Goal: Information Seeking & Learning: Learn about a topic

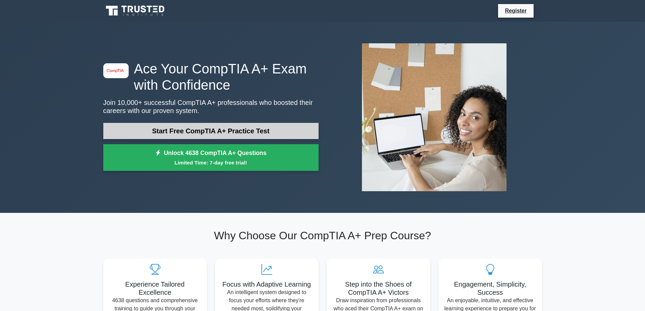
click at [241, 127] on link "Start Free CompTIA A+ Practice Test" at bounding box center [210, 131] width 215 height 16
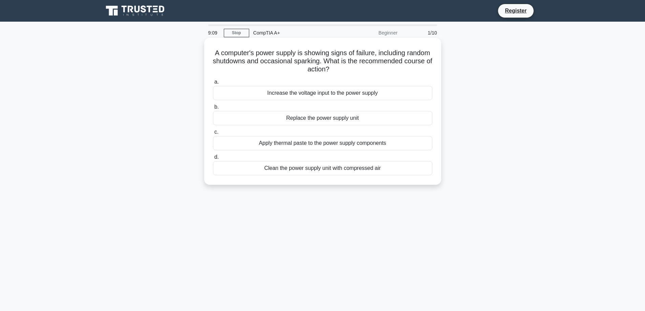
click at [334, 117] on div "Replace the power supply unit" at bounding box center [322, 118] width 219 height 14
click at [213, 109] on input "b. Replace the power supply unit" at bounding box center [213, 107] width 0 height 4
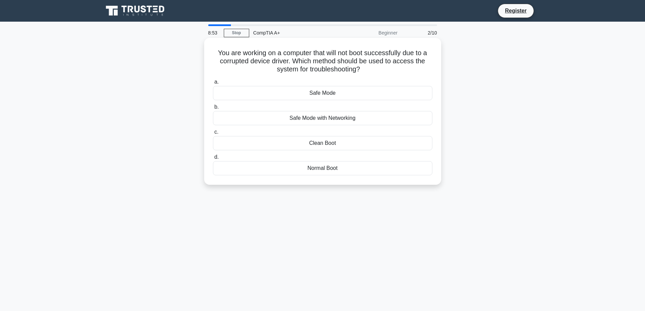
click at [323, 120] on div "Safe Mode with Networking" at bounding box center [322, 118] width 219 height 14
click at [213, 109] on input "b. Safe Mode with Networking" at bounding box center [213, 107] width 0 height 4
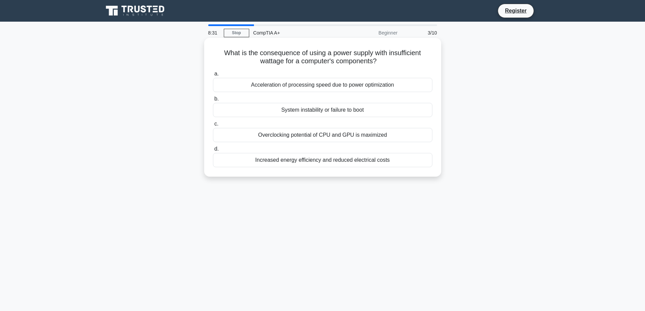
click at [320, 110] on div "System instability or failure to boot" at bounding box center [322, 110] width 219 height 14
click at [213, 101] on input "b. System instability or failure to boot" at bounding box center [213, 99] width 0 height 4
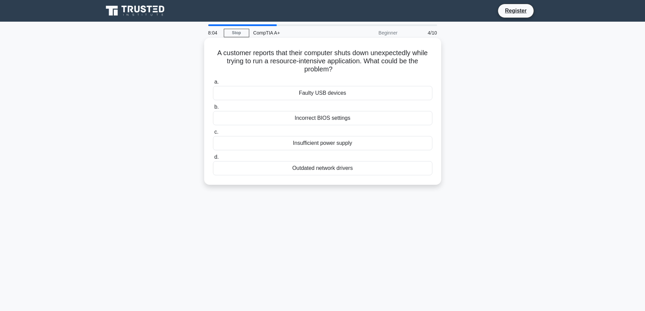
click at [351, 117] on div "Incorrect BIOS settings" at bounding box center [322, 118] width 219 height 14
click at [213, 109] on input "b. Incorrect BIOS settings" at bounding box center [213, 107] width 0 height 4
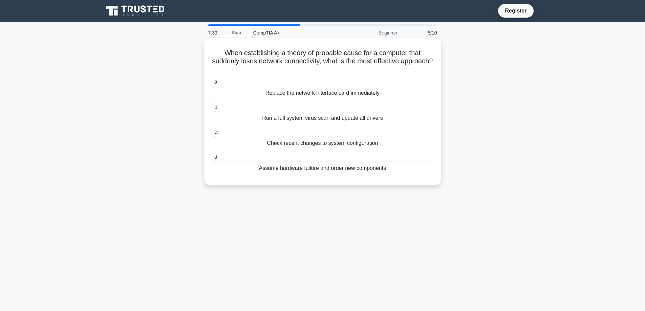
click at [347, 116] on div "Run a full system virus scan and update all drivers" at bounding box center [322, 118] width 219 height 14
click at [213, 109] on input "b. Run a full system virus scan and update all drivers" at bounding box center [213, 107] width 0 height 4
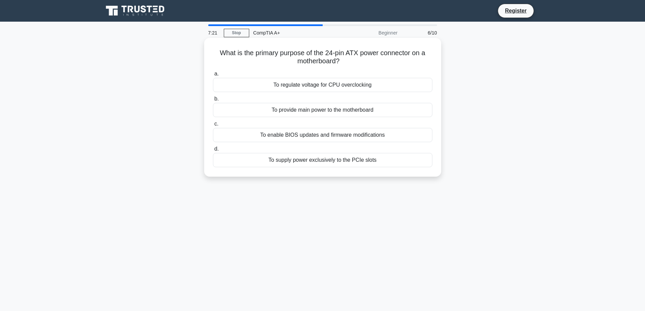
click at [356, 110] on div "To provide main power to the motherboard" at bounding box center [322, 110] width 219 height 14
click at [213, 101] on input "b. To provide main power to the motherboard" at bounding box center [213, 99] width 0 height 4
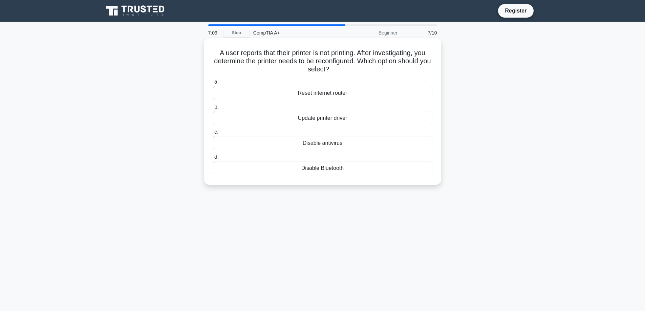
click at [346, 118] on div "Update printer driver" at bounding box center [322, 118] width 219 height 14
click at [213, 109] on input "b. Update printer driver" at bounding box center [213, 107] width 0 height 4
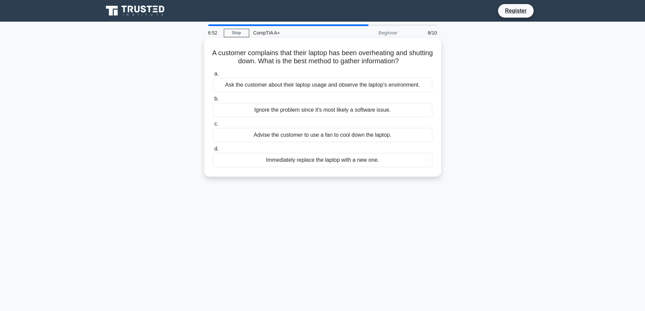
click at [317, 87] on div "Ask the customer about their laptop usage and observe the laptop's environment." at bounding box center [322, 85] width 219 height 14
click at [213, 76] on input "a. Ask the customer about their laptop usage and observe the laptop's environme…" at bounding box center [213, 74] width 0 height 4
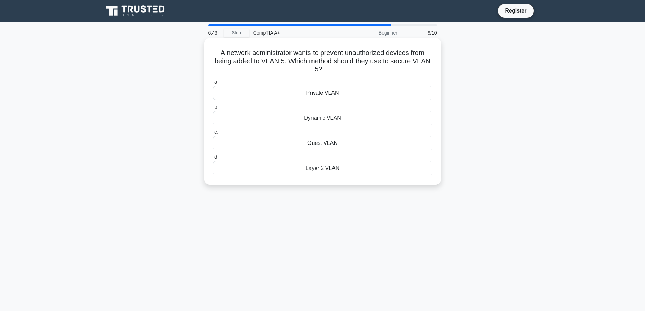
click at [360, 94] on div "Private VLAN" at bounding box center [322, 93] width 219 height 14
click at [213, 84] on input "a. Private VLAN" at bounding box center [213, 82] width 0 height 4
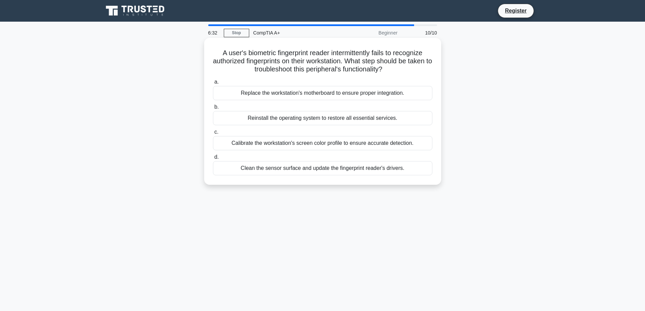
click at [319, 166] on div "Clean the sensor surface and update the fingerprint reader's drivers." at bounding box center [322, 168] width 219 height 14
click at [213, 159] on input "d. Clean the sensor surface and update the fingerprint reader's drivers." at bounding box center [213, 157] width 0 height 4
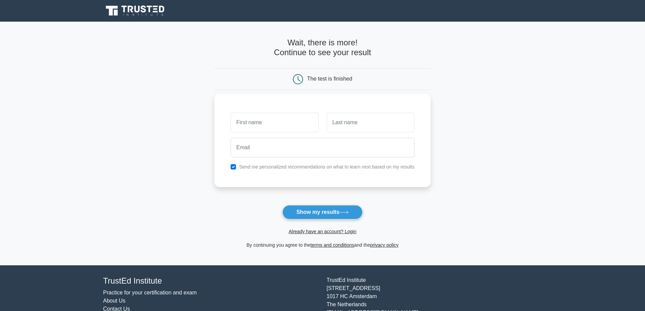
click at [287, 124] on input "text" at bounding box center [274, 123] width 88 height 20
type input "[PERSON_NAME]"
click at [354, 124] on input "text" at bounding box center [371, 123] width 88 height 20
type input "Wolpow"
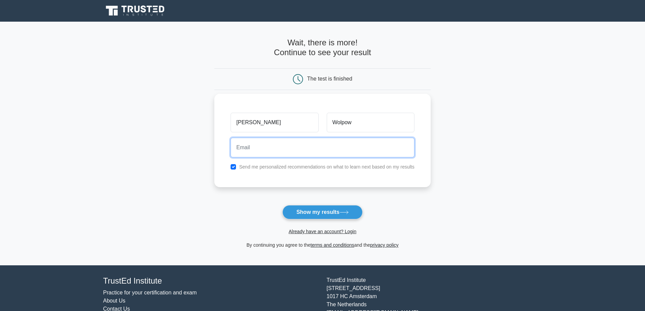
click at [311, 150] on input "email" at bounding box center [322, 148] width 184 height 20
type input "scott@wolpow.com"
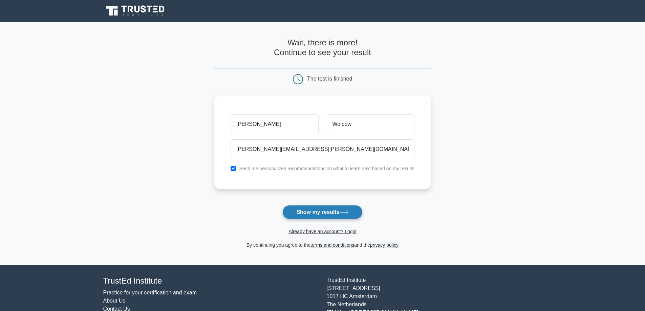
click at [316, 214] on button "Show my results" at bounding box center [322, 212] width 80 height 14
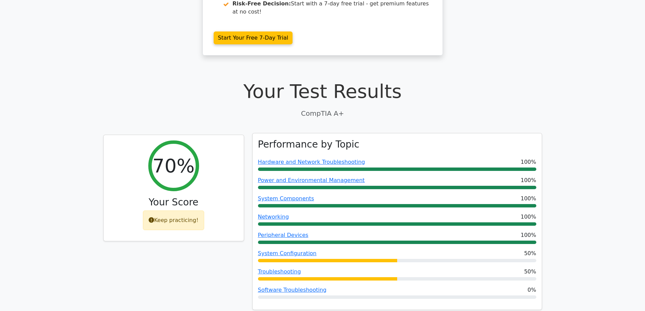
scroll to position [169, 0]
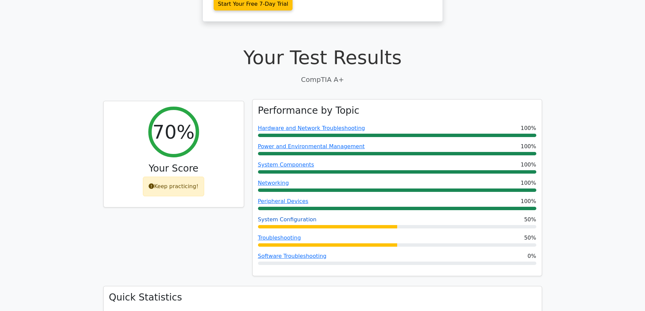
click at [285, 216] on link "System Configuration" at bounding box center [287, 219] width 59 height 6
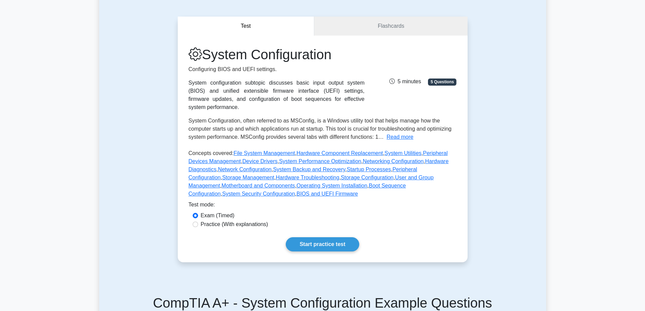
scroll to position [34, 0]
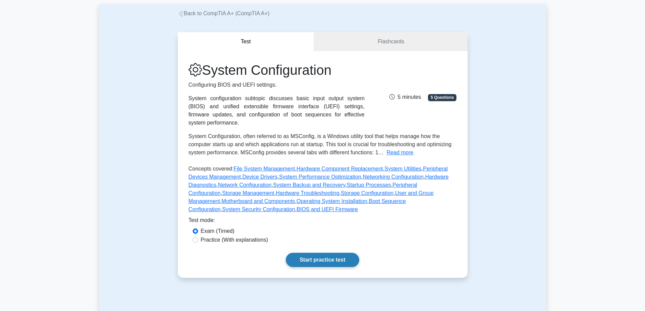
click at [325, 253] on link "Start practice test" at bounding box center [322, 260] width 73 height 14
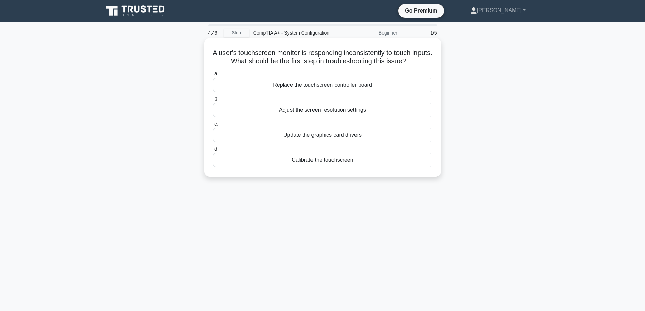
click at [325, 158] on div "Calibrate the touchscreen" at bounding box center [322, 160] width 219 height 14
click at [213, 151] on input "d. Calibrate the touchscreen" at bounding box center [213, 149] width 0 height 4
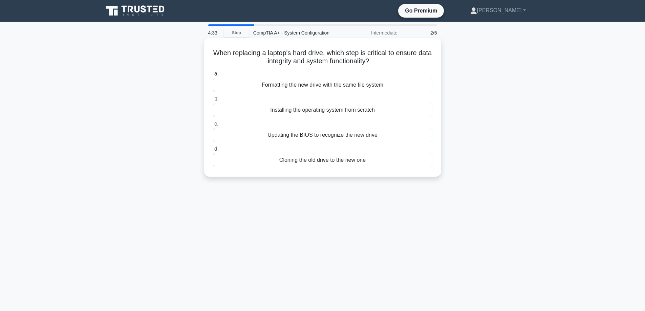
click at [328, 160] on div "Cloning the old drive to the new one" at bounding box center [322, 160] width 219 height 14
click at [213, 151] on input "d. Cloning the old drive to the new one" at bounding box center [213, 149] width 0 height 4
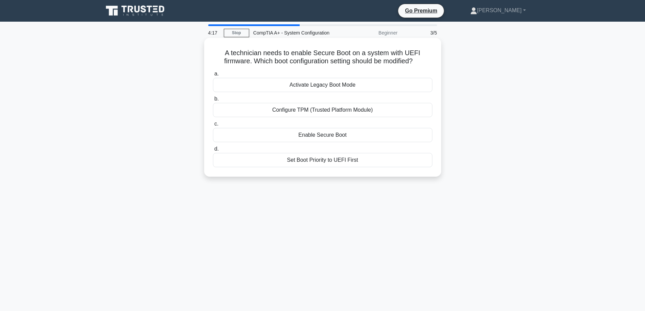
click at [330, 159] on div "Set Boot Priority to UEFI First" at bounding box center [322, 160] width 219 height 14
click at [213, 151] on input "d. Set Boot Priority to UEFI First" at bounding box center [213, 149] width 0 height 4
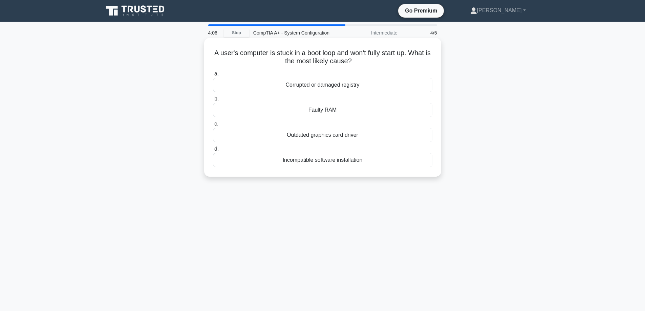
click at [350, 84] on div "Corrupted or damaged registry" at bounding box center [322, 85] width 219 height 14
click at [213, 76] on input "a. Corrupted or damaged registry" at bounding box center [213, 74] width 0 height 4
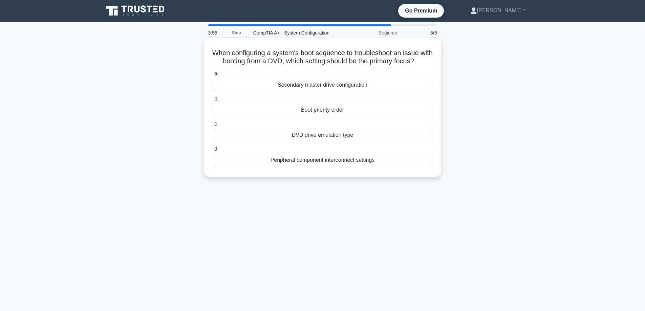
click at [331, 117] on div "Boot priority order" at bounding box center [322, 110] width 219 height 14
click at [213, 101] on input "b. Boot priority order" at bounding box center [213, 99] width 0 height 4
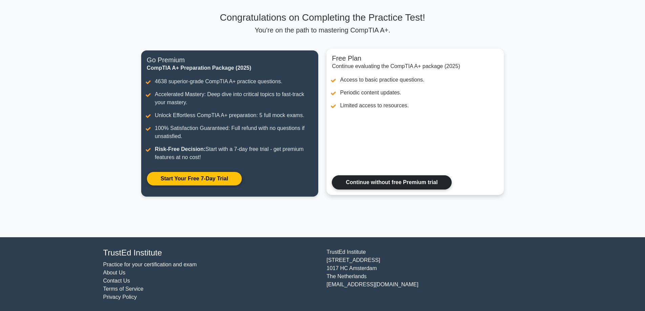
scroll to position [43, 0]
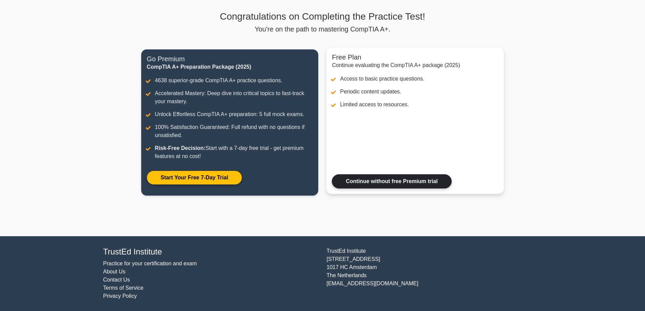
click at [385, 179] on link "Continue without free Premium trial" at bounding box center [391, 181] width 119 height 14
